Goal: Task Accomplishment & Management: Manage account settings

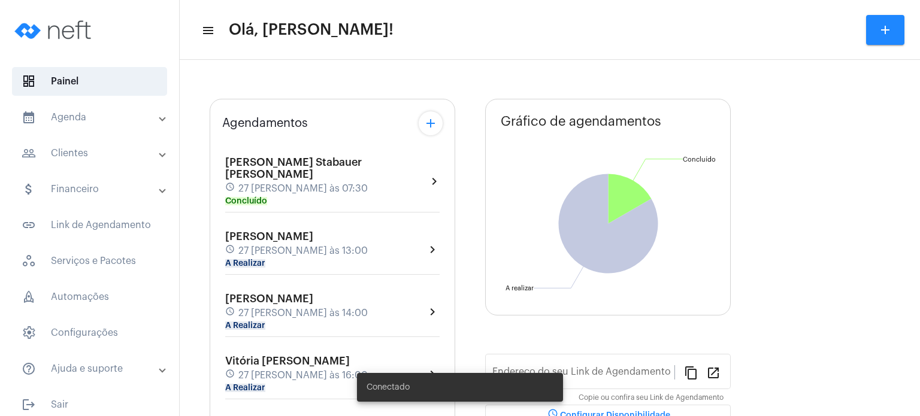
type input "[URL][DOMAIN_NAME]"
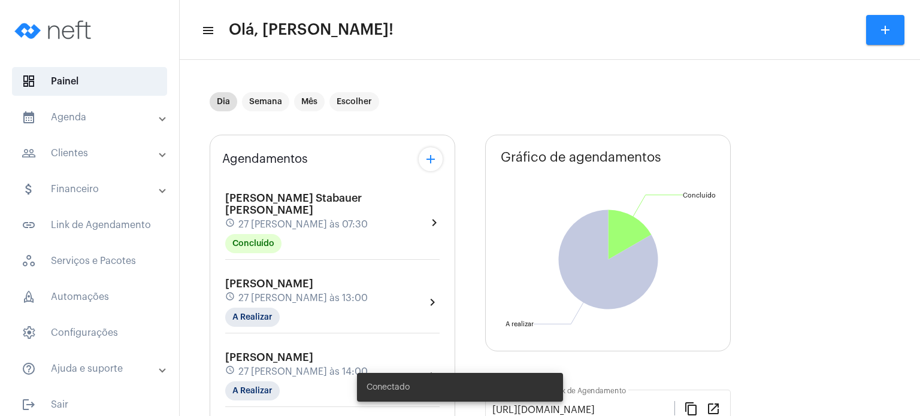
click at [90, 149] on mat-panel-title "people_outline Clientes" at bounding box center [91, 153] width 138 height 14
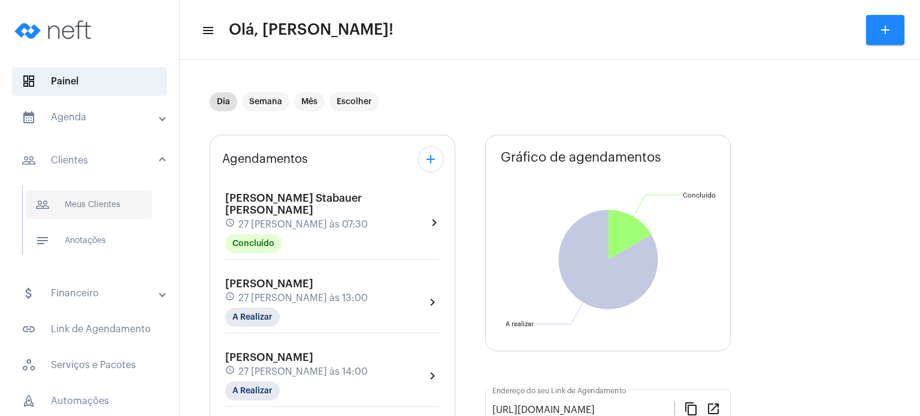
click at [87, 196] on span "people_outline Meus Clientes" at bounding box center [89, 204] width 126 height 29
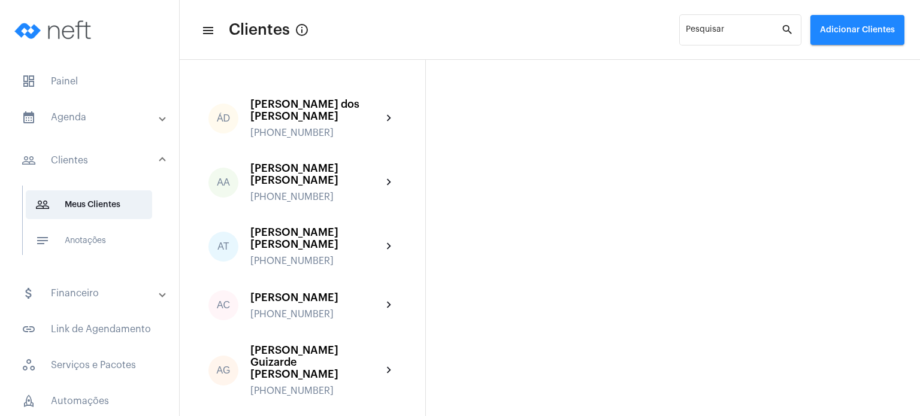
click at [72, 117] on mat-panel-title "calendar_month_outlined Agenda" at bounding box center [91, 117] width 138 height 14
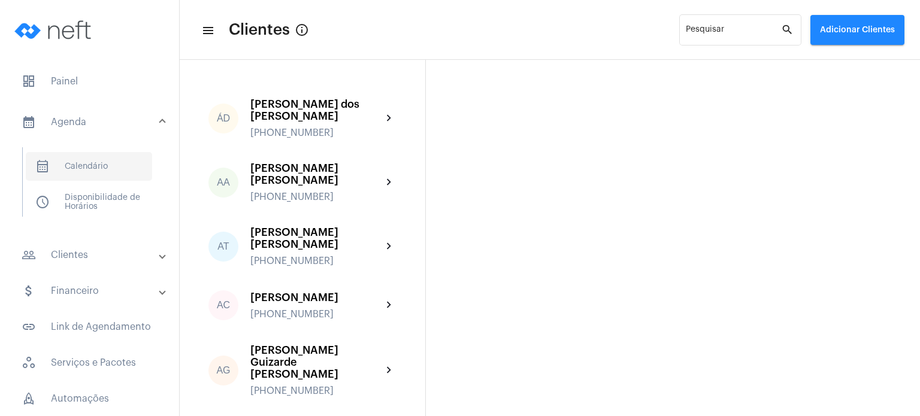
click at [102, 162] on span "calendar_month_outlined Calendário" at bounding box center [89, 166] width 126 height 29
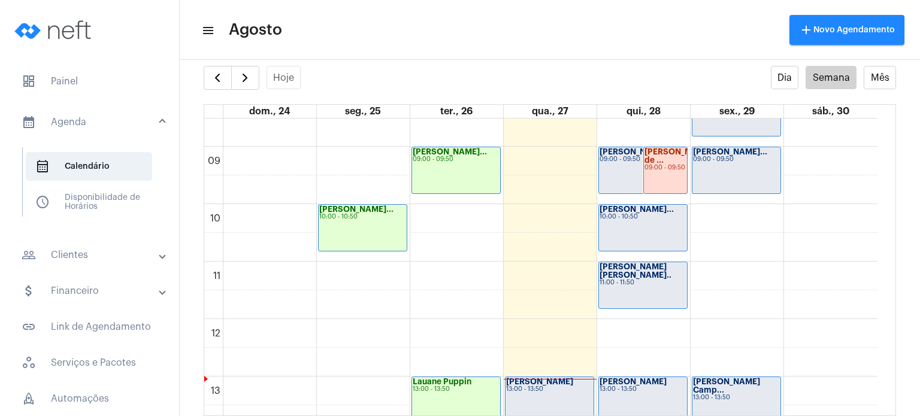
scroll to position [480, 0]
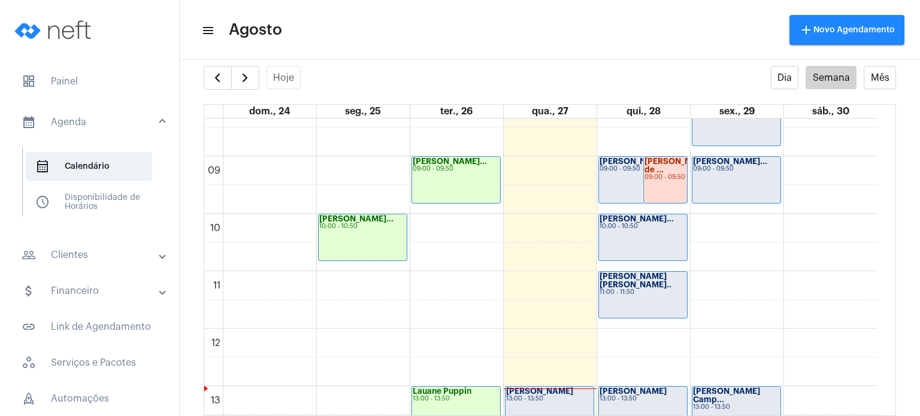
click at [665, 292] on div "[PERSON_NAME] [PERSON_NAME].. 11:00 - 11:50" at bounding box center [643, 295] width 88 height 46
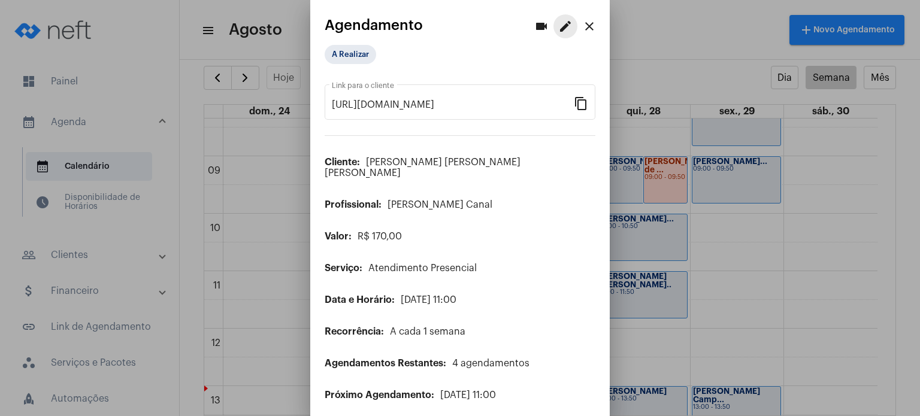
click at [558, 26] on mat-icon "edit" at bounding box center [565, 26] width 14 height 14
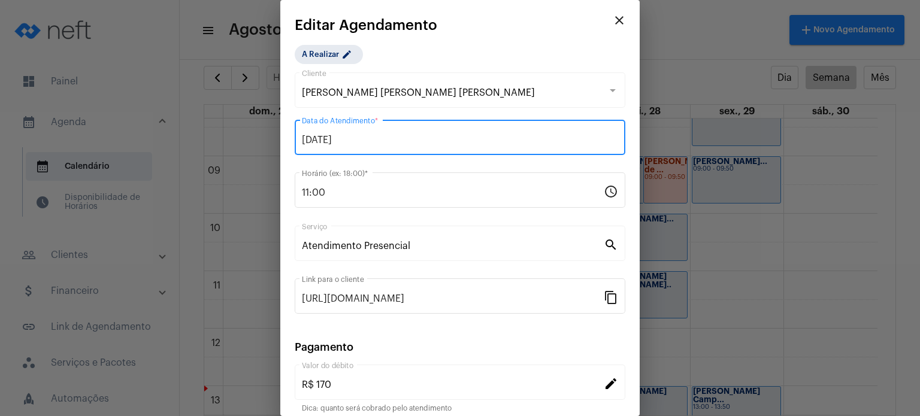
click at [465, 139] on input "[DATE]" at bounding box center [460, 140] width 316 height 11
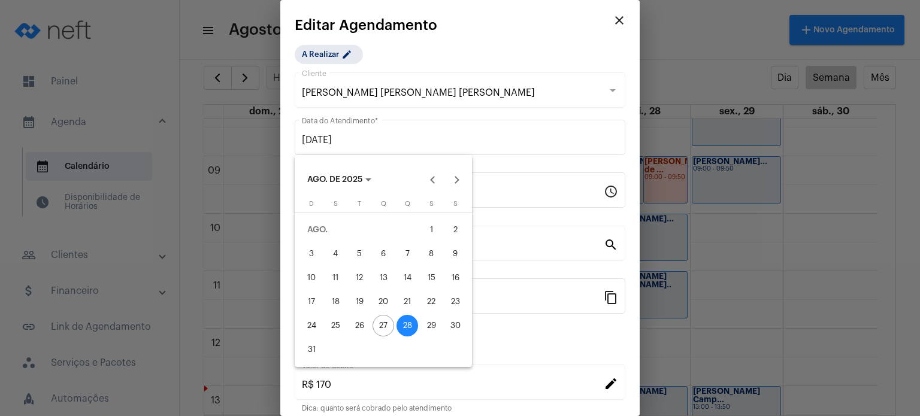
click at [431, 325] on div "29" at bounding box center [431, 326] width 22 height 22
type input "[DATE]"
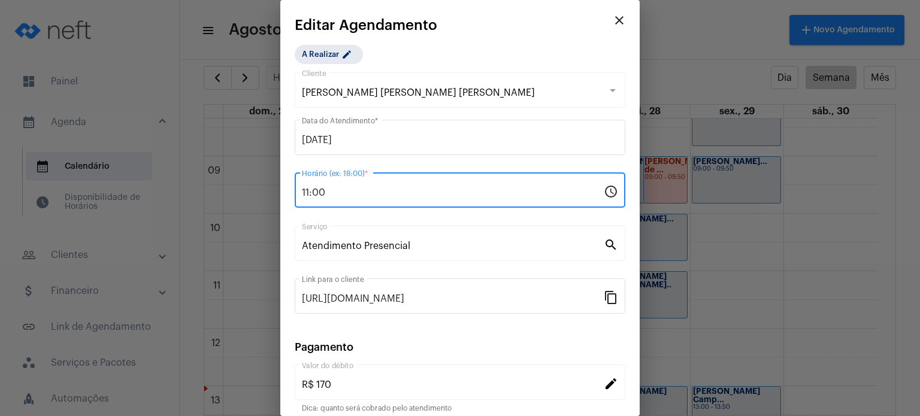
click at [384, 190] on input "11:00" at bounding box center [453, 192] width 302 height 11
type input "10:00"
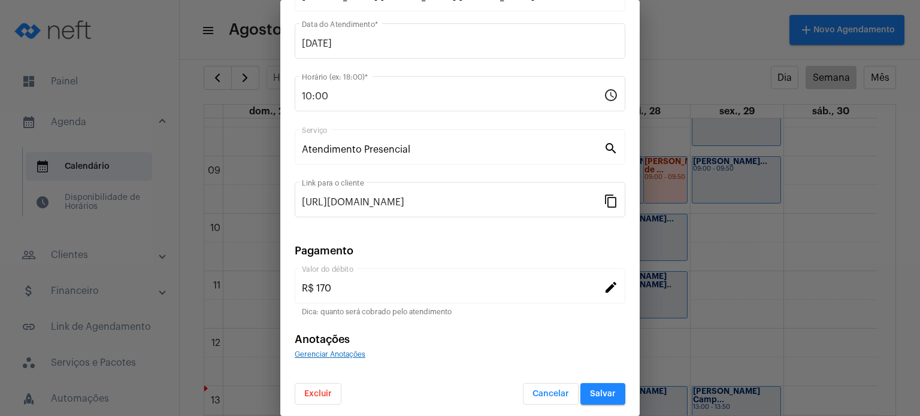
scroll to position [98, 0]
click at [598, 394] on span "Salvar" at bounding box center [603, 393] width 26 height 8
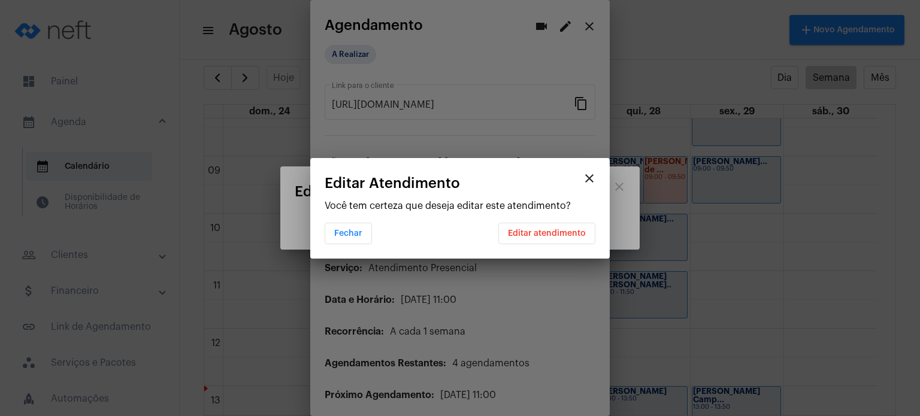
scroll to position [0, 0]
click at [545, 235] on span "Editar atendimento" at bounding box center [547, 233] width 78 height 8
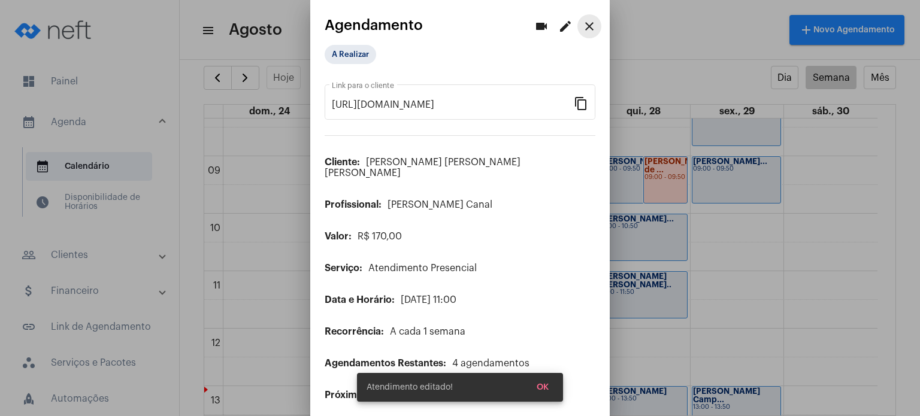
click at [582, 25] on mat-icon "close" at bounding box center [589, 26] width 14 height 14
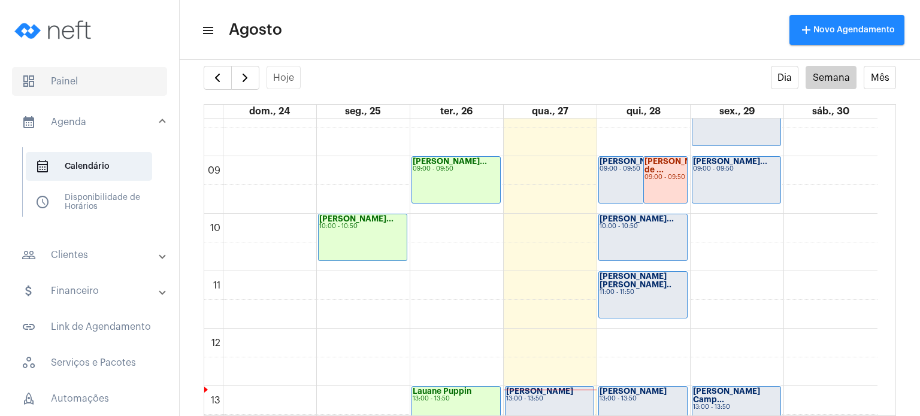
click at [58, 84] on span "dashboard Painel" at bounding box center [89, 81] width 155 height 29
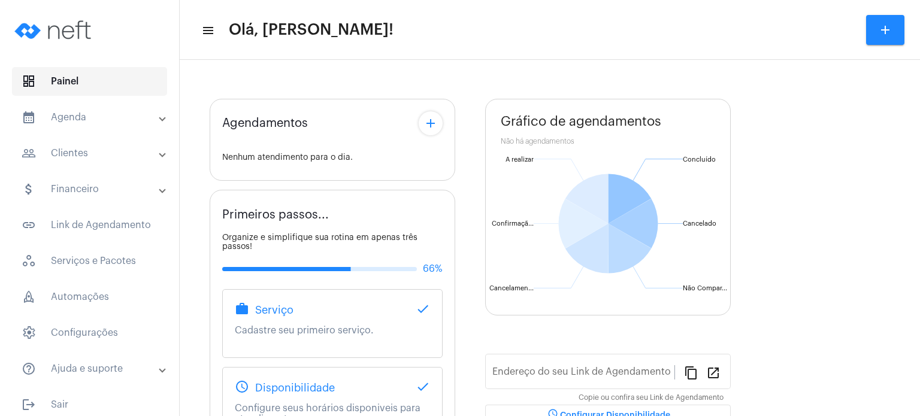
type input "[URL][DOMAIN_NAME]"
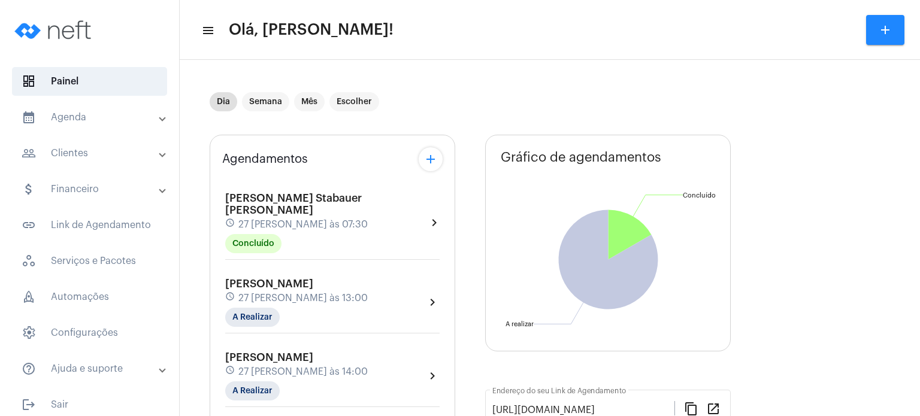
click at [81, 125] on mat-expansion-panel-header "calendar_month_outlined Agenda" at bounding box center [93, 117] width 172 height 29
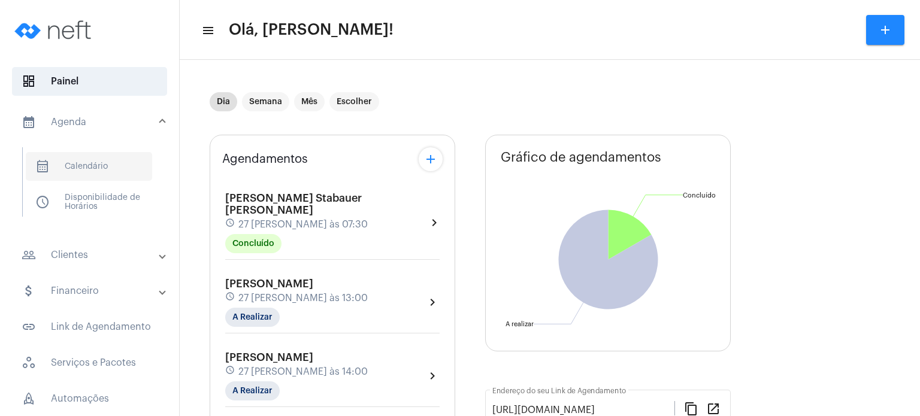
click at [84, 162] on span "calendar_month_outlined Calendário" at bounding box center [89, 166] width 126 height 29
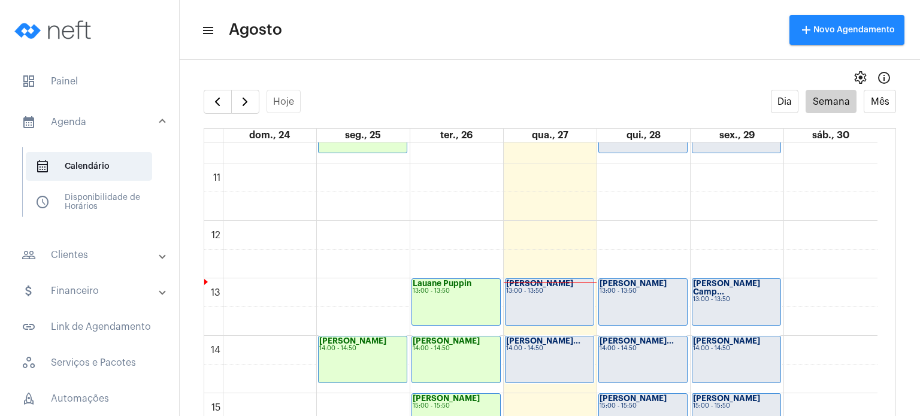
scroll to position [587, 0]
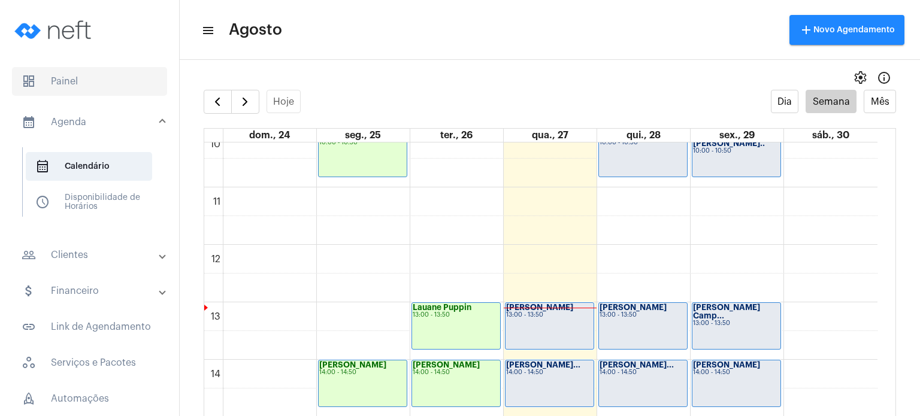
click at [65, 91] on span "dashboard Painel" at bounding box center [89, 81] width 155 height 29
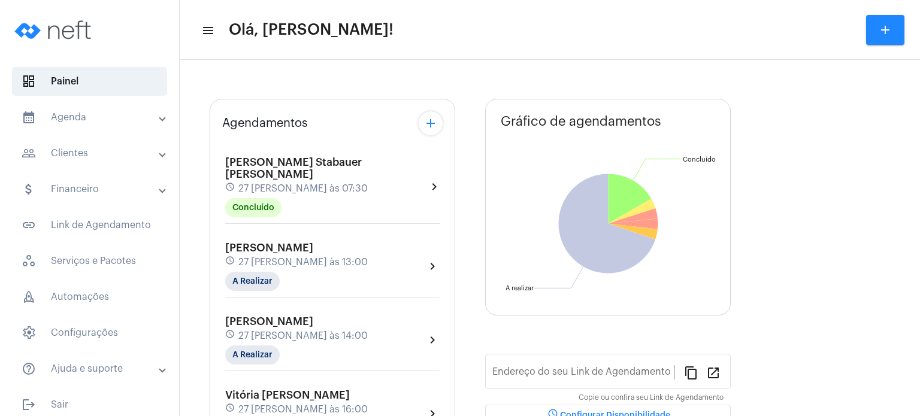
type input "[URL][DOMAIN_NAME]"
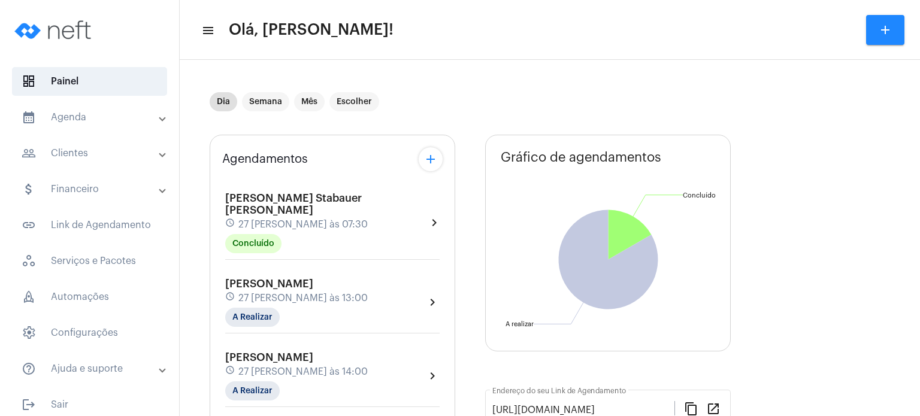
click at [271, 278] on span "[PERSON_NAME]" at bounding box center [269, 283] width 88 height 11
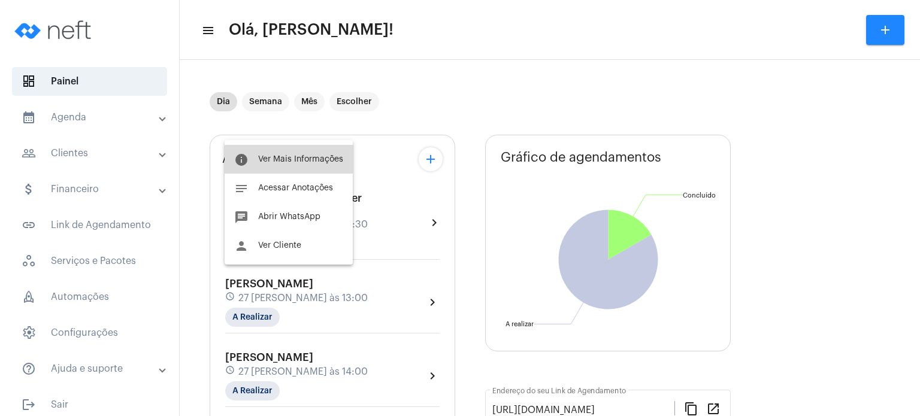
click at [291, 167] on button "info Ver Mais Informações" at bounding box center [289, 159] width 128 height 29
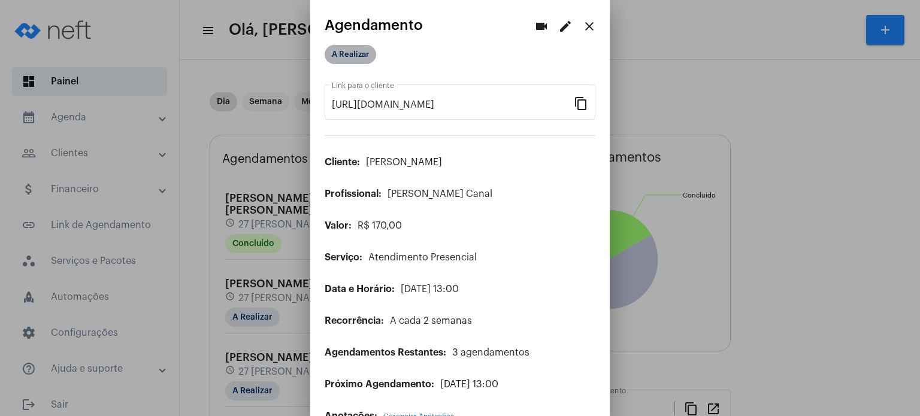
click at [354, 59] on mat-chip "A Realizar" at bounding box center [350, 54] width 51 height 19
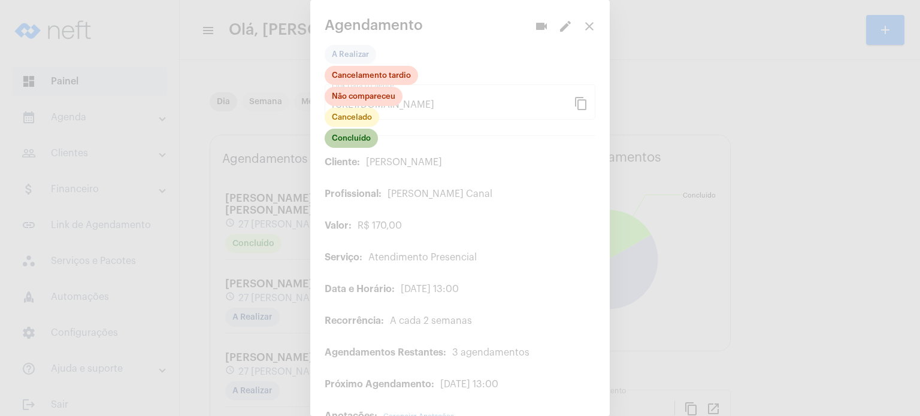
click at [352, 145] on mat-chip "Concluído" at bounding box center [351, 138] width 53 height 19
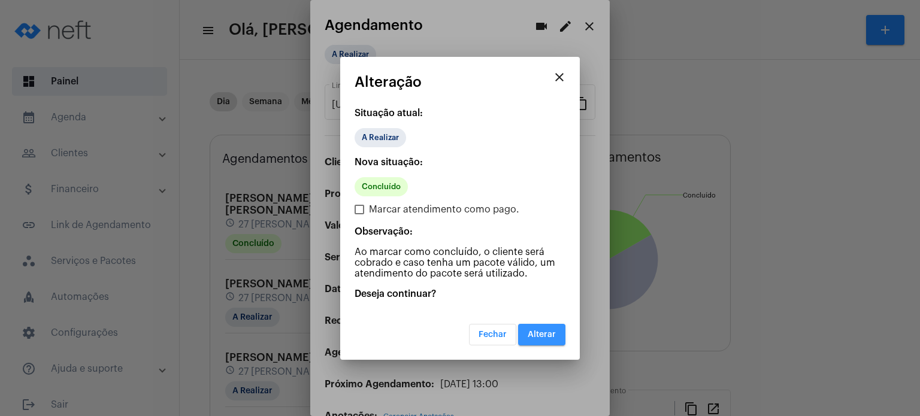
click at [533, 335] on span "Alterar" at bounding box center [542, 335] width 28 height 8
